Goal: Book appointment/travel/reservation

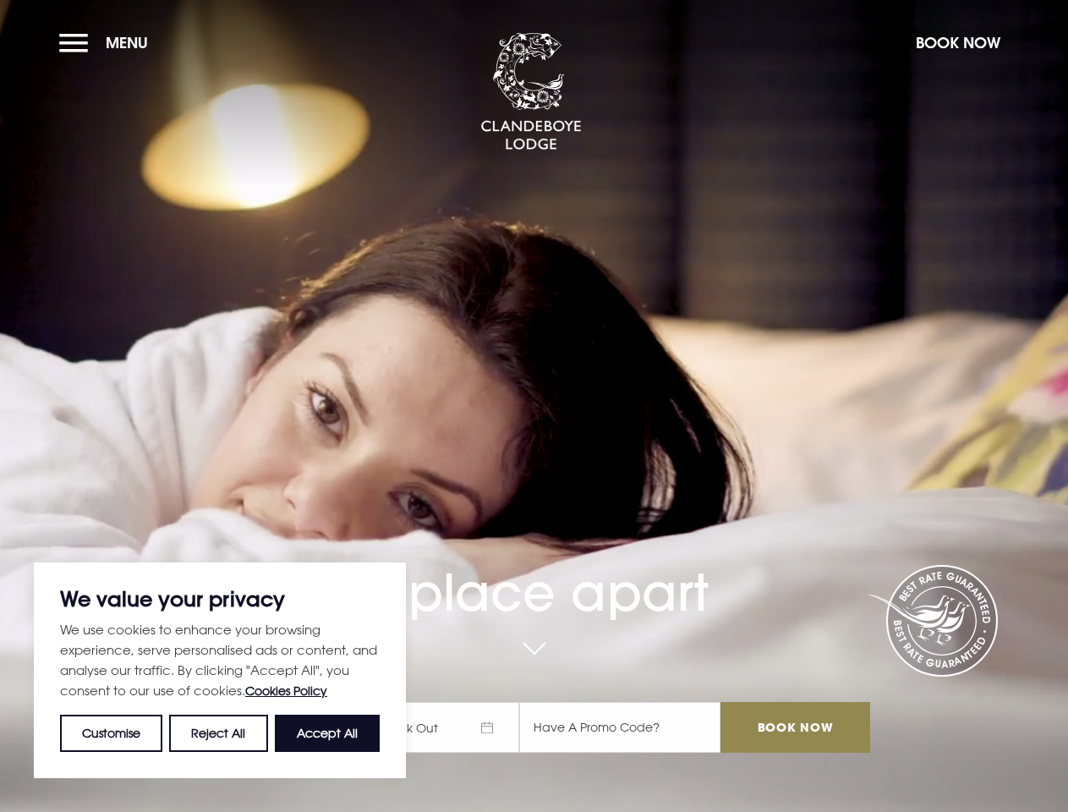
click at [534, 406] on div "A place apart Check In Check Out Mon Tue Wed Thur Fri Sat Sun Mon Tue Wed Thur …" at bounding box center [534, 569] width 692 height 401
click at [112, 733] on button "Customise" at bounding box center [111, 733] width 102 height 37
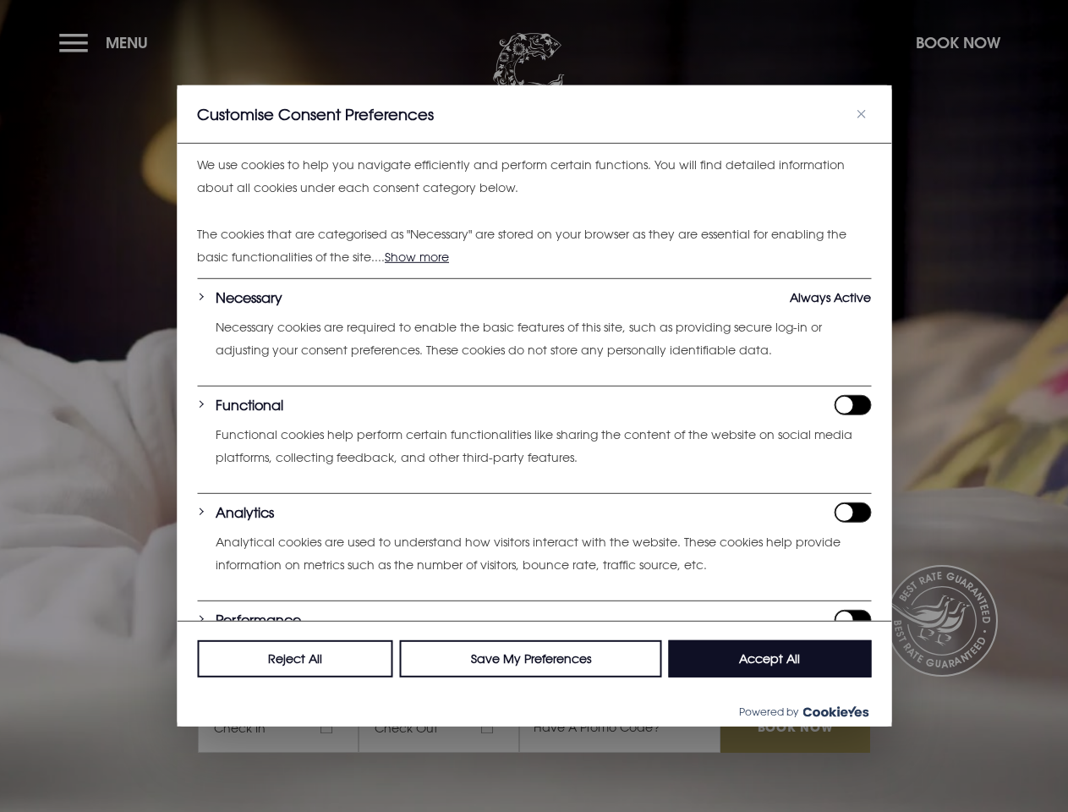
click at [327, 733] on div at bounding box center [534, 406] width 1068 height 812
click at [107, 42] on div at bounding box center [534, 406] width 1068 height 812
click at [957, 42] on div at bounding box center [534, 406] width 1068 height 812
click at [447, 727] on div at bounding box center [534, 406] width 1068 height 812
